Goal: Information Seeking & Learning: Check status

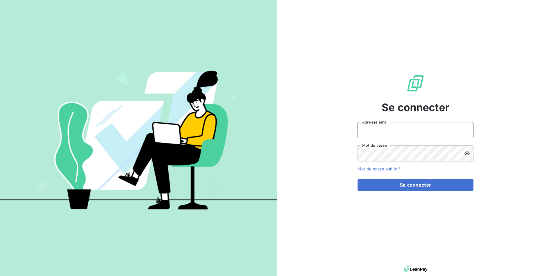
click at [403, 132] on input "Adresse email" at bounding box center [416, 130] width 116 height 16
type input "[EMAIL_ADDRESS][DOMAIN_NAME]"
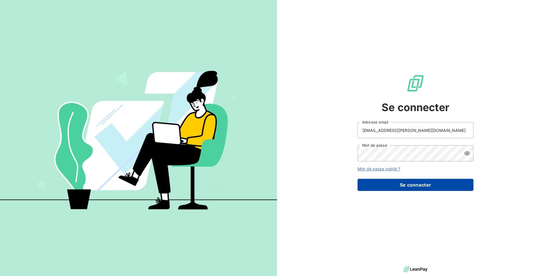
click at [403, 181] on button "Se connecter" at bounding box center [416, 185] width 116 height 12
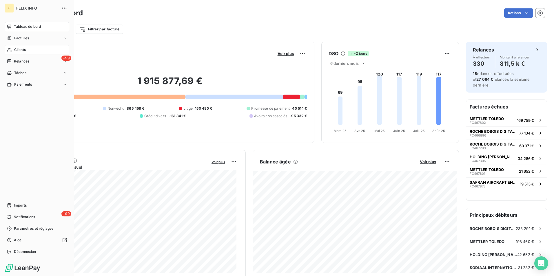
click at [15, 49] on span "Clients" at bounding box center [20, 49] width 12 height 5
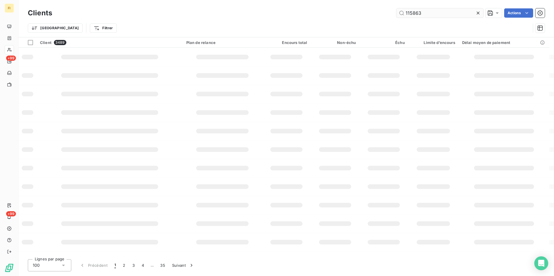
type input "115863"
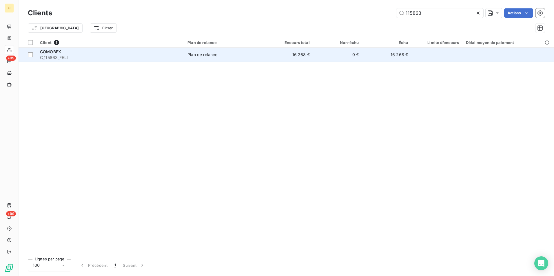
click at [337, 57] on td "0 €" at bounding box center [337, 55] width 49 height 14
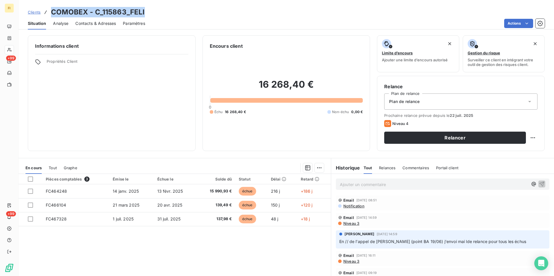
drag, startPoint x: 145, startPoint y: 12, endPoint x: 52, endPoint y: 13, distance: 93.6
click at [52, 13] on div "Clients COMOBEX - C_115863_FELI" at bounding box center [287, 12] width 536 height 10
copy h3 "COMOBEX - C_115863_FELI"
click at [37, 13] on span "Clients" at bounding box center [34, 12] width 13 height 5
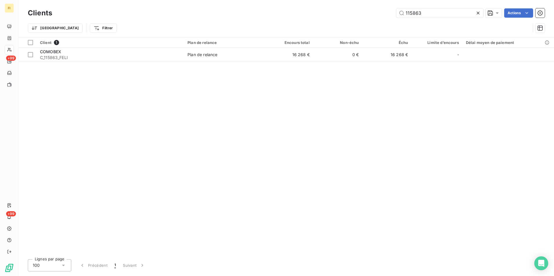
drag, startPoint x: 427, startPoint y: 14, endPoint x: 324, endPoint y: 29, distance: 104.2
click at [347, 25] on div "Clients 115863 Actions Trier Filtrer" at bounding box center [286, 22] width 517 height 30
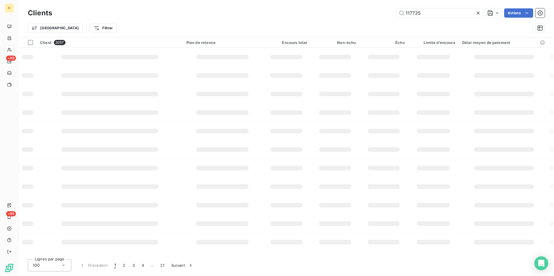
type input "117735"
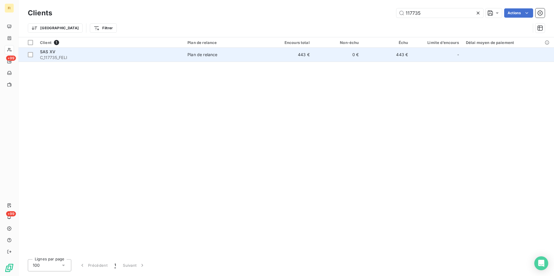
click at [359, 52] on td "0 €" at bounding box center [337, 55] width 49 height 14
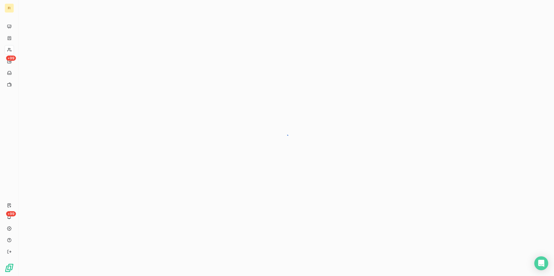
click at [359, 52] on div at bounding box center [287, 138] width 536 height 276
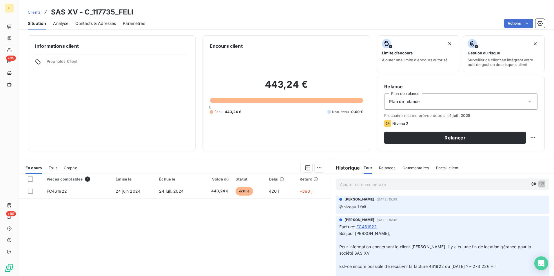
click at [261, 249] on div "Pièces comptables 1 Émise le Échue le Solde dû Statut Délai Retard FC461922 [DA…" at bounding box center [175, 230] width 312 height 112
click at [103, 21] on span "Contacts & Adresses" at bounding box center [95, 24] width 41 height 6
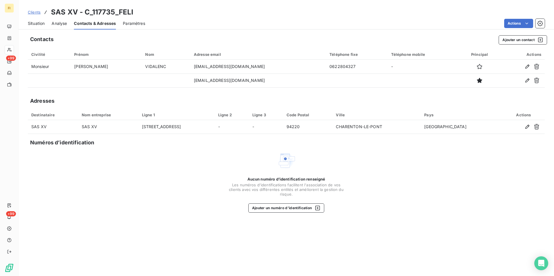
click at [37, 12] on span "Clients" at bounding box center [34, 12] width 13 height 5
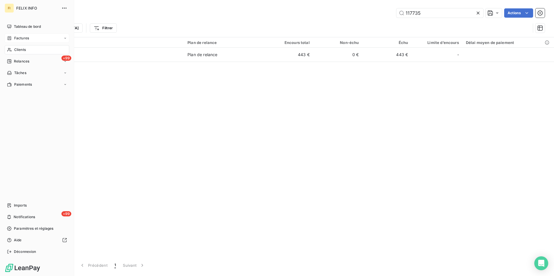
click at [22, 36] on span "Factures" at bounding box center [21, 38] width 15 height 5
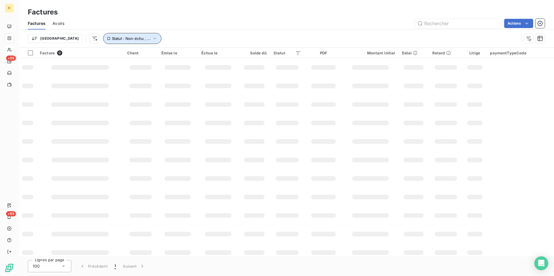
click at [112, 39] on span "Statut : Non-échu , ..." at bounding box center [131, 38] width 39 height 5
click at [206, 54] on div "non-échue échue" at bounding box center [180, 54] width 83 height 12
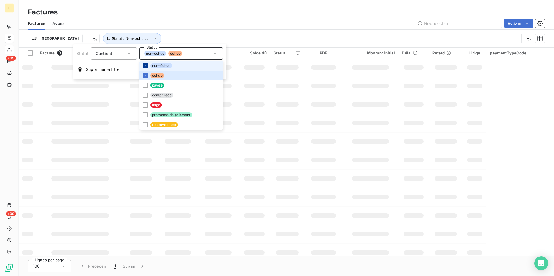
click at [144, 65] on icon at bounding box center [145, 65] width 3 height 3
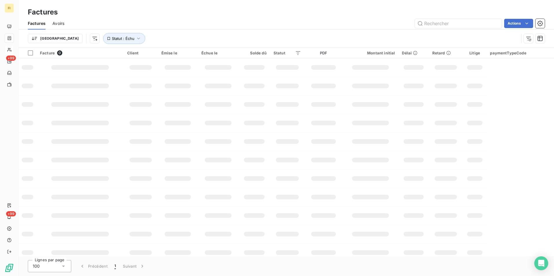
click at [207, 41] on div "Trier Statut : Échu" at bounding box center [273, 38] width 491 height 11
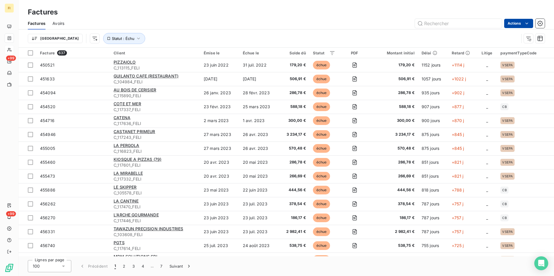
click at [520, 22] on html "FI +99 +99 Factures Factures Avoirs Actions Trier Statut : Échu Facture 637 Cli…" at bounding box center [277, 138] width 554 height 276
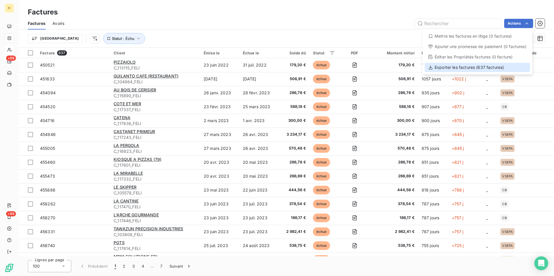
click at [492, 68] on div "Exporter les factures (637 factures)" at bounding box center [477, 67] width 105 height 9
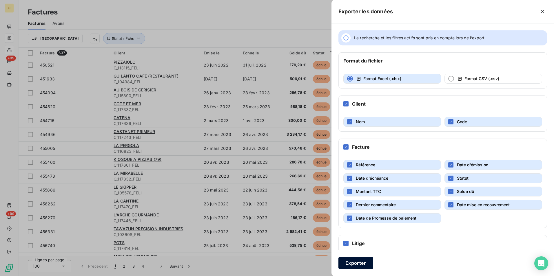
click at [367, 265] on button "Exporter" at bounding box center [356, 263] width 35 height 12
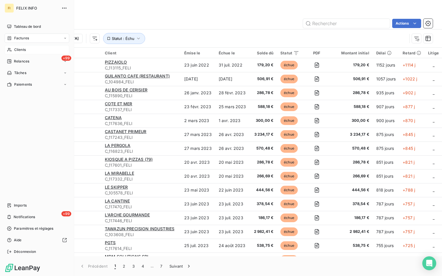
drag, startPoint x: 28, startPoint y: 48, endPoint x: 50, endPoint y: 48, distance: 21.4
click at [28, 48] on div "Clients" at bounding box center [37, 49] width 65 height 9
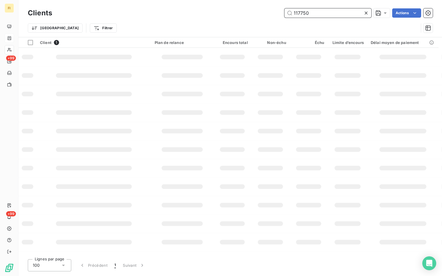
type input "117750"
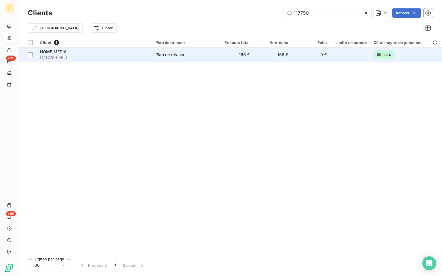
click at [294, 55] on td "0 €" at bounding box center [311, 55] width 39 height 14
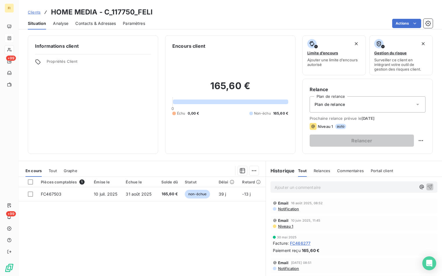
click at [38, 12] on span "Clients" at bounding box center [34, 12] width 13 height 5
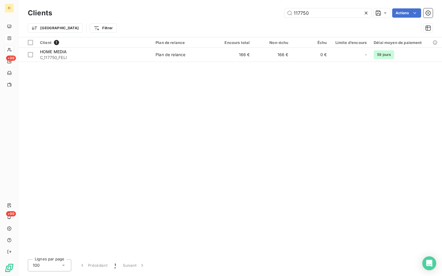
drag, startPoint x: 349, startPoint y: 11, endPoint x: 134, endPoint y: 26, distance: 215.0
click at [211, 16] on div "117750 Actions" at bounding box center [246, 12] width 374 height 9
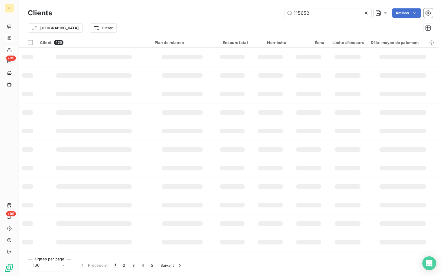
type input "115652"
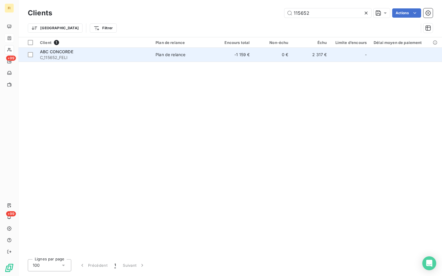
click at [192, 55] on span "Plan de relance" at bounding box center [184, 55] width 56 height 6
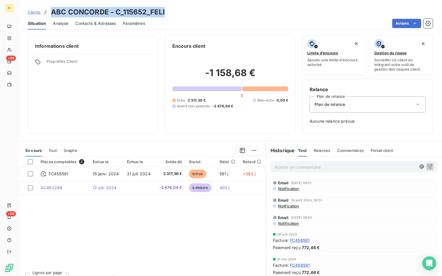
drag, startPoint x: 152, startPoint y: 12, endPoint x: 52, endPoint y: 12, distance: 99.4
click at [52, 12] on div "Clients ABC CONCORDE - C_115652_FELI" at bounding box center [231, 12] width 424 height 10
copy h3 "ABC CONCORDE - C_115652_FELI"
click at [165, 242] on div "Pièces comptables 2 Émise le Échue le Solde dû Statut Délai Retard FC458591 [DA…" at bounding box center [142, 213] width 247 height 112
drag, startPoint x: 168, startPoint y: 12, endPoint x: 47, endPoint y: 9, distance: 121.5
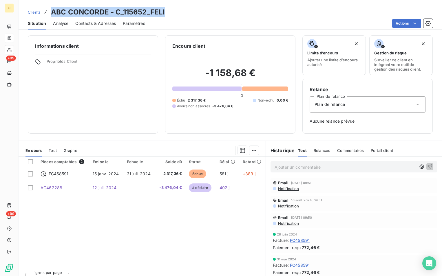
click at [47, 9] on div "Clients ABC CONCORDE - C_115652_FELI" at bounding box center [231, 12] width 424 height 10
copy h3 "ABC CONCORDE - C_115652_FELI"
click at [38, 10] on span "Clients" at bounding box center [34, 12] width 13 height 5
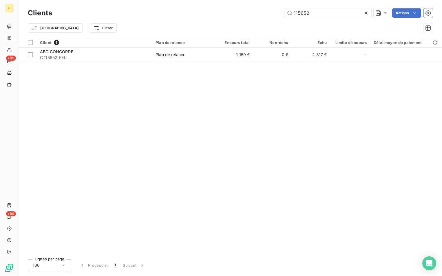
drag, startPoint x: 316, startPoint y: 12, endPoint x: 187, endPoint y: 9, distance: 129.9
click at [200, 11] on div "115652 Actions" at bounding box center [246, 12] width 374 height 9
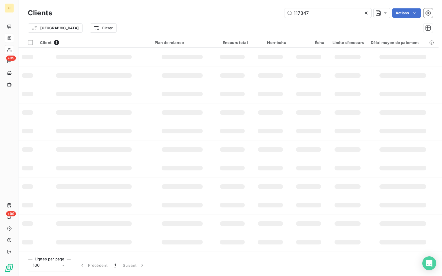
type input "117847"
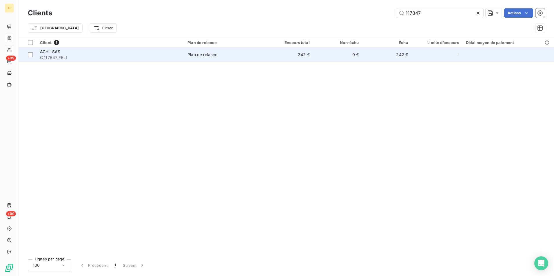
click at [401, 57] on td "242 €" at bounding box center [386, 55] width 49 height 14
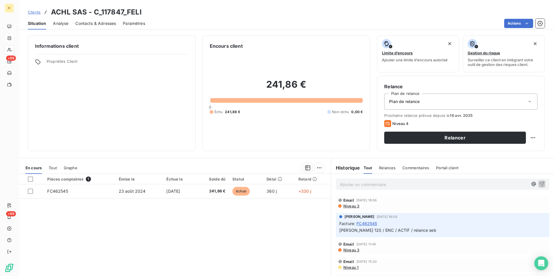
click at [129, 25] on span "Paramètres" at bounding box center [134, 24] width 22 height 6
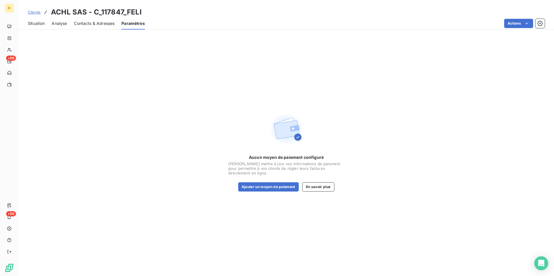
click at [108, 23] on span "Contacts & Adresses" at bounding box center [94, 24] width 41 height 6
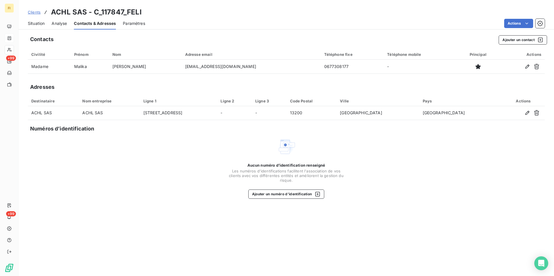
click at [31, 23] on span "Situation" at bounding box center [36, 24] width 17 height 6
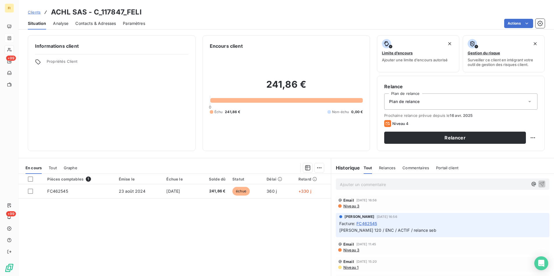
click at [34, 12] on span "Clients" at bounding box center [34, 12] width 13 height 5
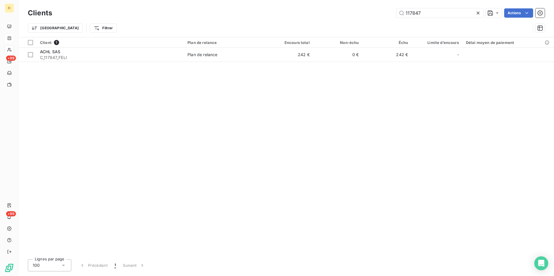
drag, startPoint x: 426, startPoint y: 12, endPoint x: 370, endPoint y: 14, distance: 56.3
click at [373, 14] on div "117847 Actions" at bounding box center [302, 12] width 486 height 9
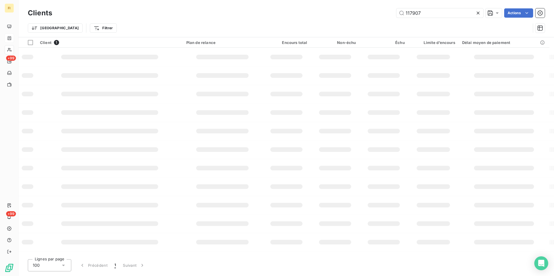
type input "117907"
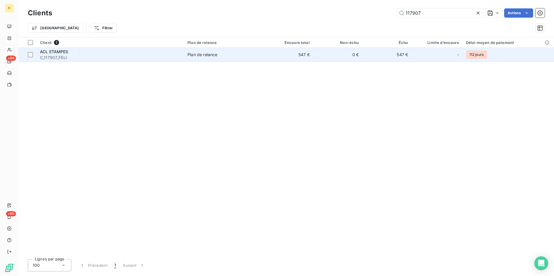
click at [351, 56] on td "0 €" at bounding box center [337, 55] width 49 height 14
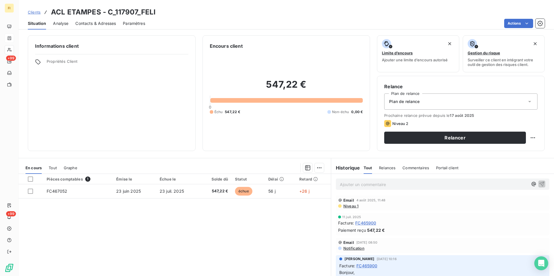
click at [37, 11] on span "Clients" at bounding box center [34, 12] width 13 height 5
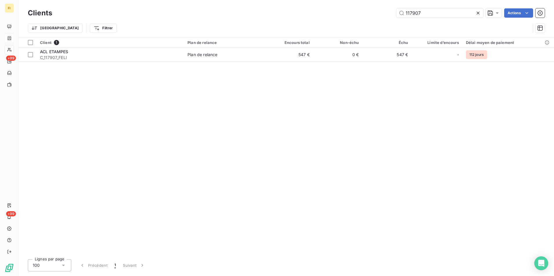
drag, startPoint x: 422, startPoint y: 16, endPoint x: 328, endPoint y: 16, distance: 94.2
click at [331, 16] on div "117907 Actions" at bounding box center [302, 12] width 486 height 9
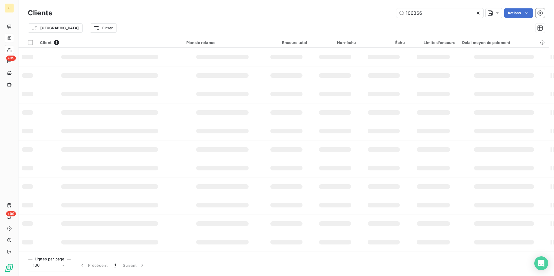
type input "106366"
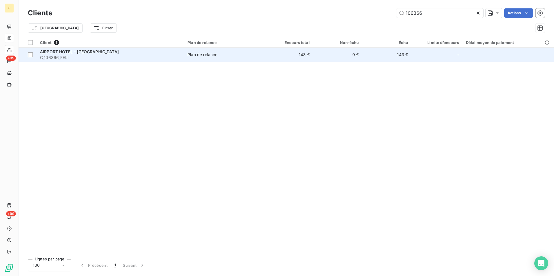
click at [323, 57] on td "0 €" at bounding box center [337, 55] width 49 height 14
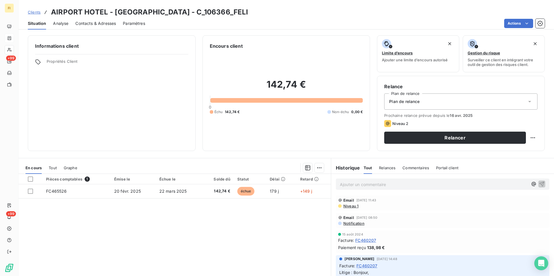
click at [33, 10] on span "Clients" at bounding box center [34, 12] width 13 height 5
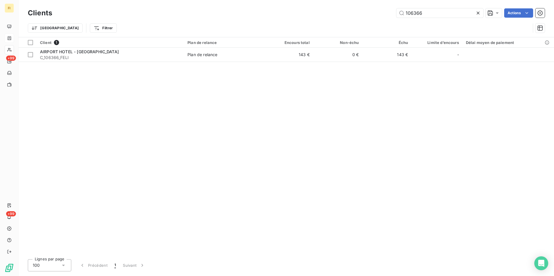
drag, startPoint x: 446, startPoint y: 12, endPoint x: 283, endPoint y: 12, distance: 162.6
click at [310, 12] on div "106366 Actions" at bounding box center [302, 12] width 486 height 9
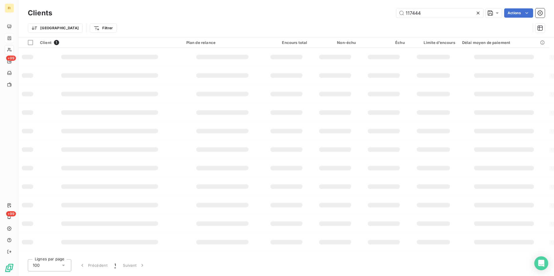
type input "117444"
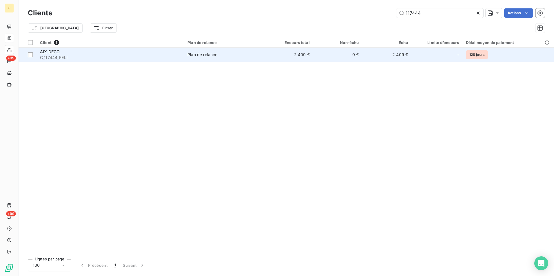
click at [324, 56] on td "0 €" at bounding box center [337, 55] width 49 height 14
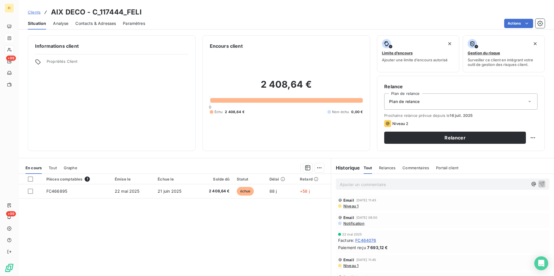
click at [36, 10] on span "Clients" at bounding box center [34, 12] width 13 height 5
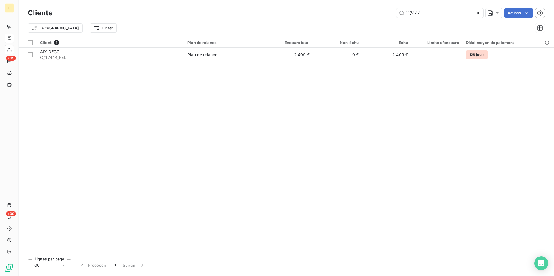
drag, startPoint x: 439, startPoint y: 12, endPoint x: 300, endPoint y: 4, distance: 139.0
click at [300, 4] on div "Clients 117444 Actions Trier Filtrer" at bounding box center [287, 18] width 536 height 37
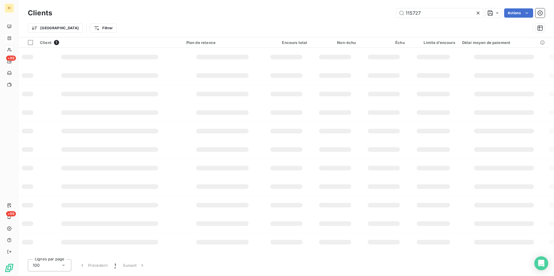
type input "115727"
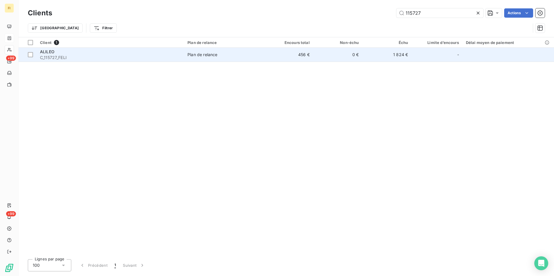
click at [321, 54] on td "0 €" at bounding box center [337, 55] width 49 height 14
